Goal: Information Seeking & Learning: Learn about a topic

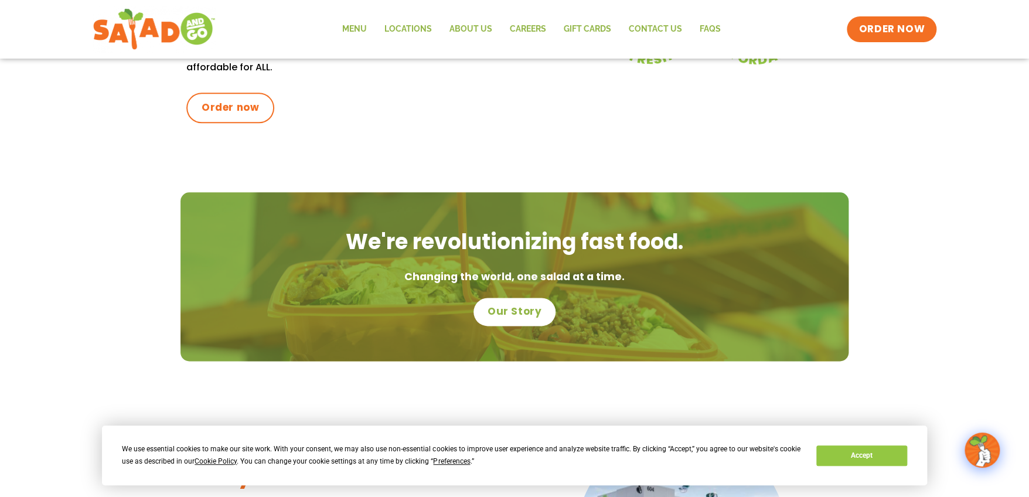
scroll to position [410, 0]
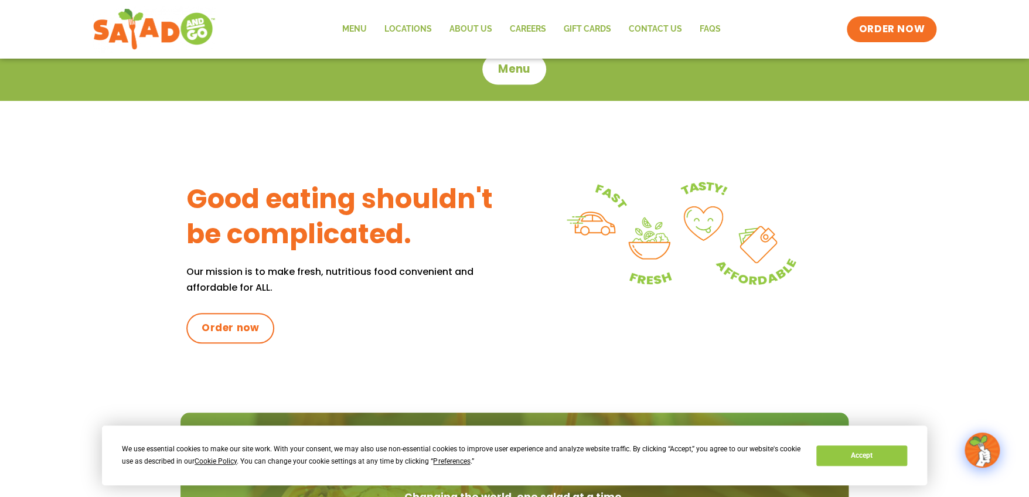
click at [506, 71] on span "Menu" at bounding box center [514, 69] width 33 height 15
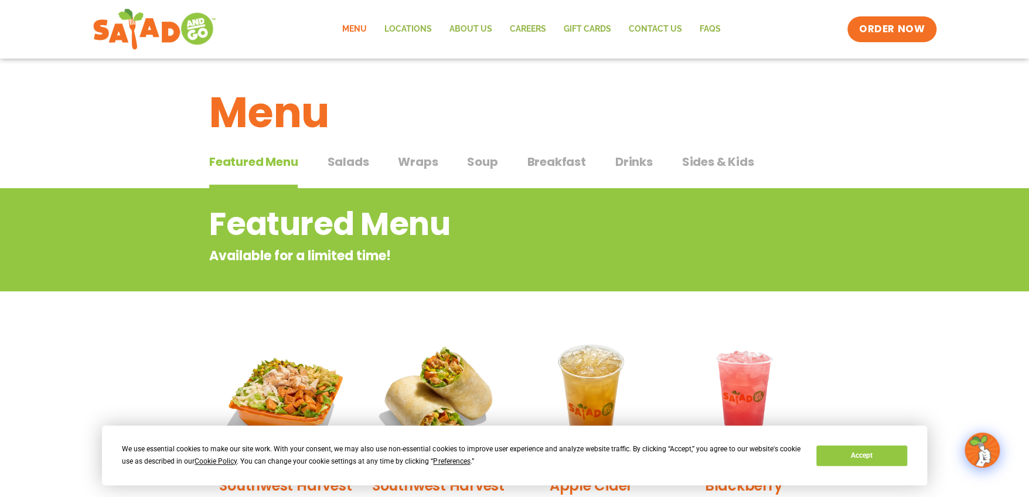
click at [362, 164] on span "Salads" at bounding box center [348, 162] width 42 height 18
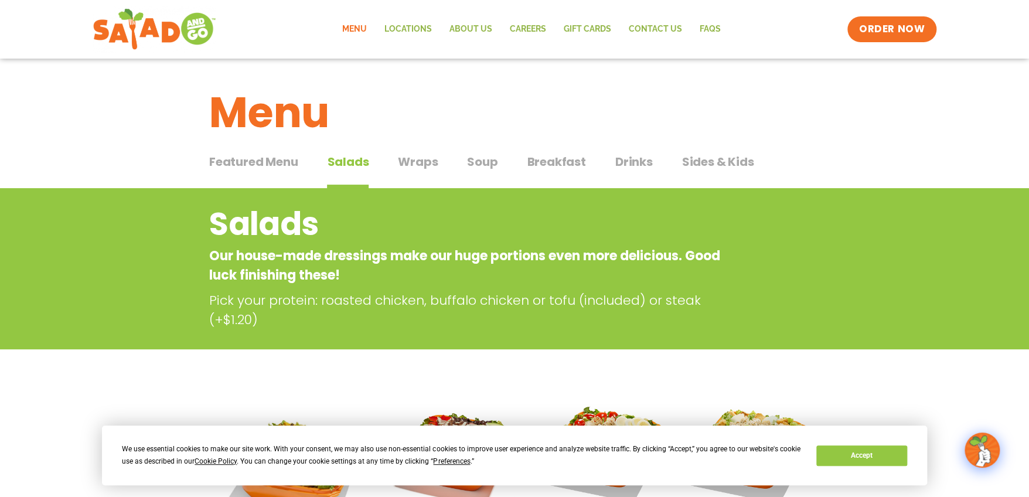
click at [641, 159] on span "Drinks" at bounding box center [635, 162] width 38 height 18
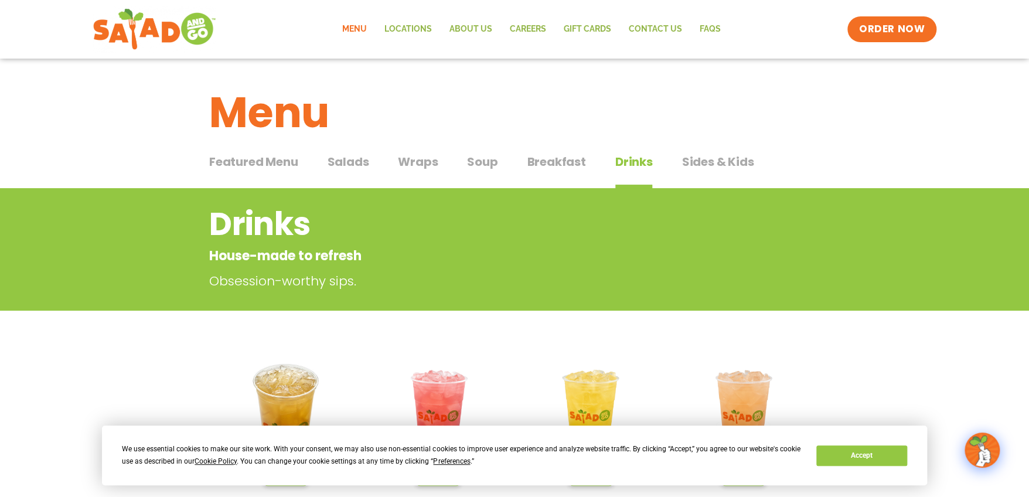
click at [285, 166] on span "Featured Menu" at bounding box center [253, 162] width 89 height 18
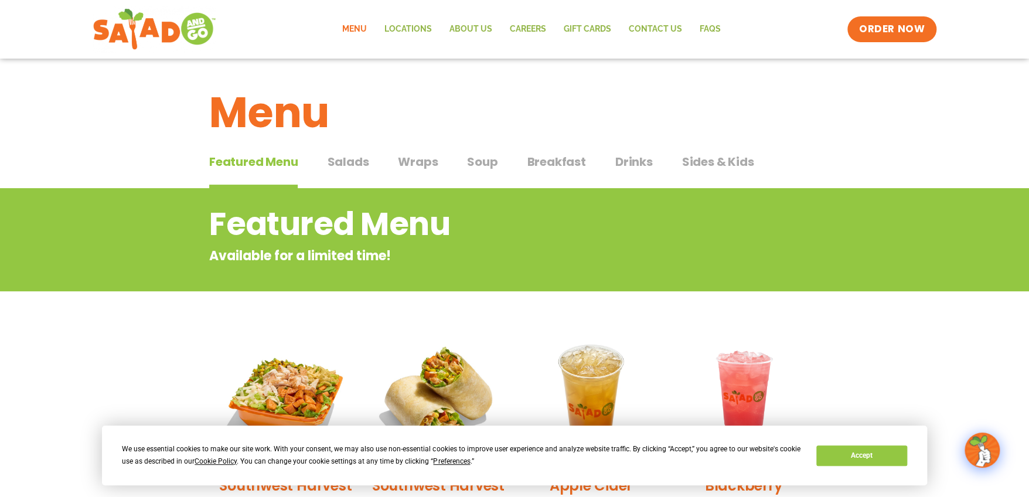
click at [552, 159] on span "Breakfast" at bounding box center [556, 162] width 59 height 18
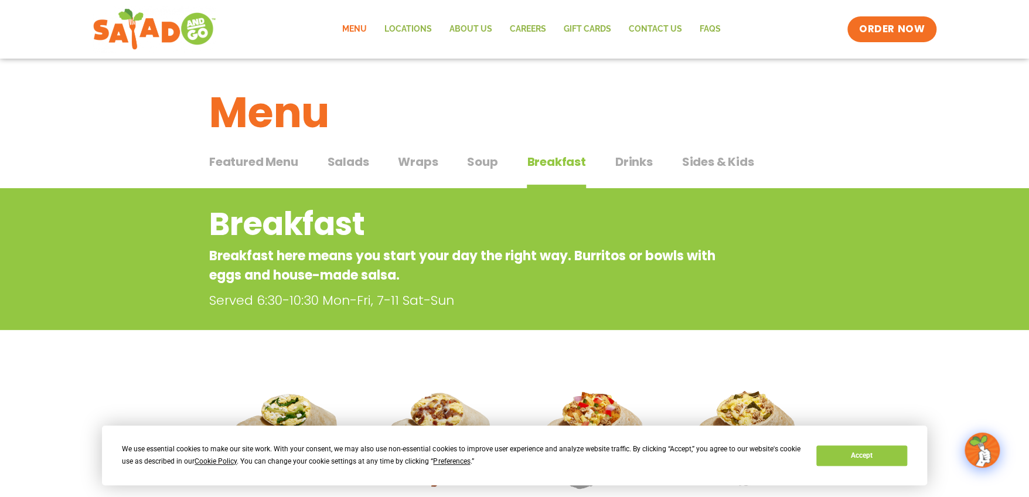
click at [647, 159] on span "Drinks" at bounding box center [635, 162] width 38 height 18
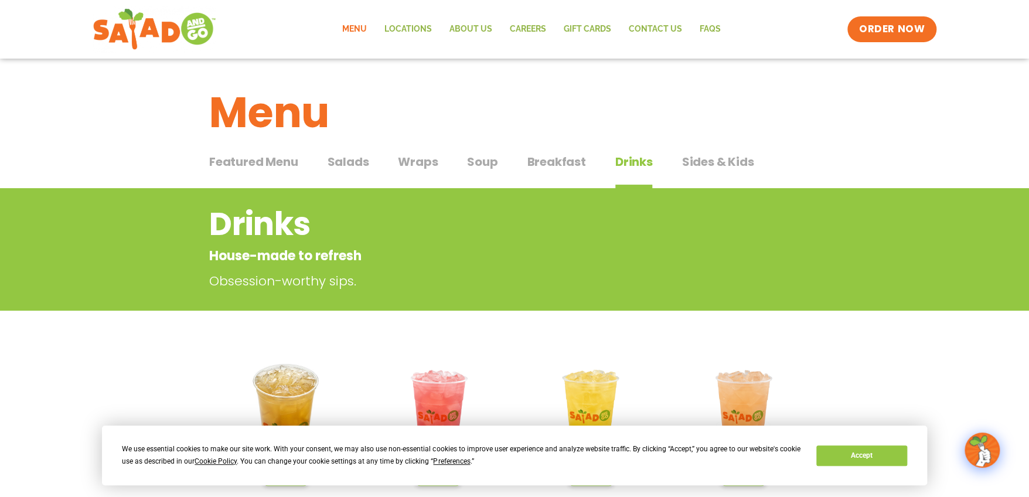
click at [739, 160] on span "Sides & Kids" at bounding box center [718, 162] width 72 height 18
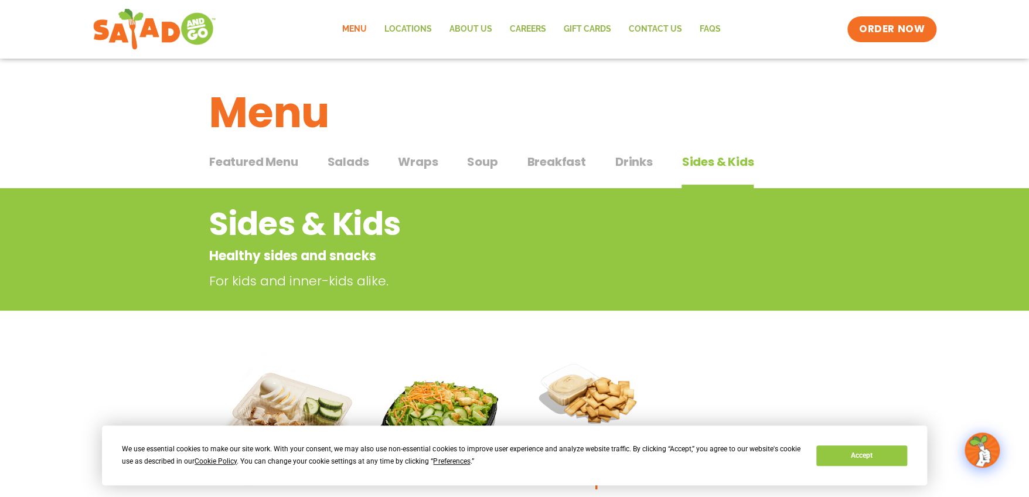
click at [627, 157] on span "Drinks" at bounding box center [635, 162] width 38 height 18
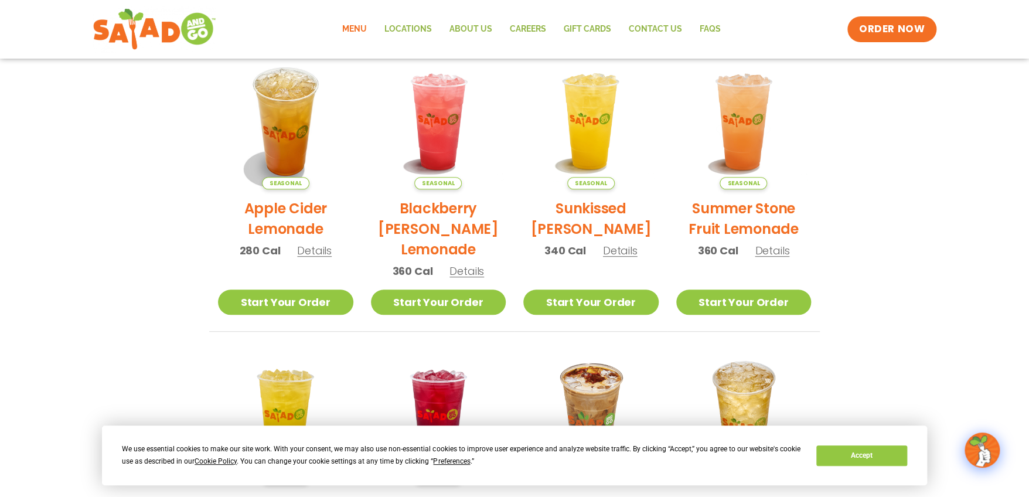
scroll to position [293, 0]
